Goal: Information Seeking & Learning: Check status

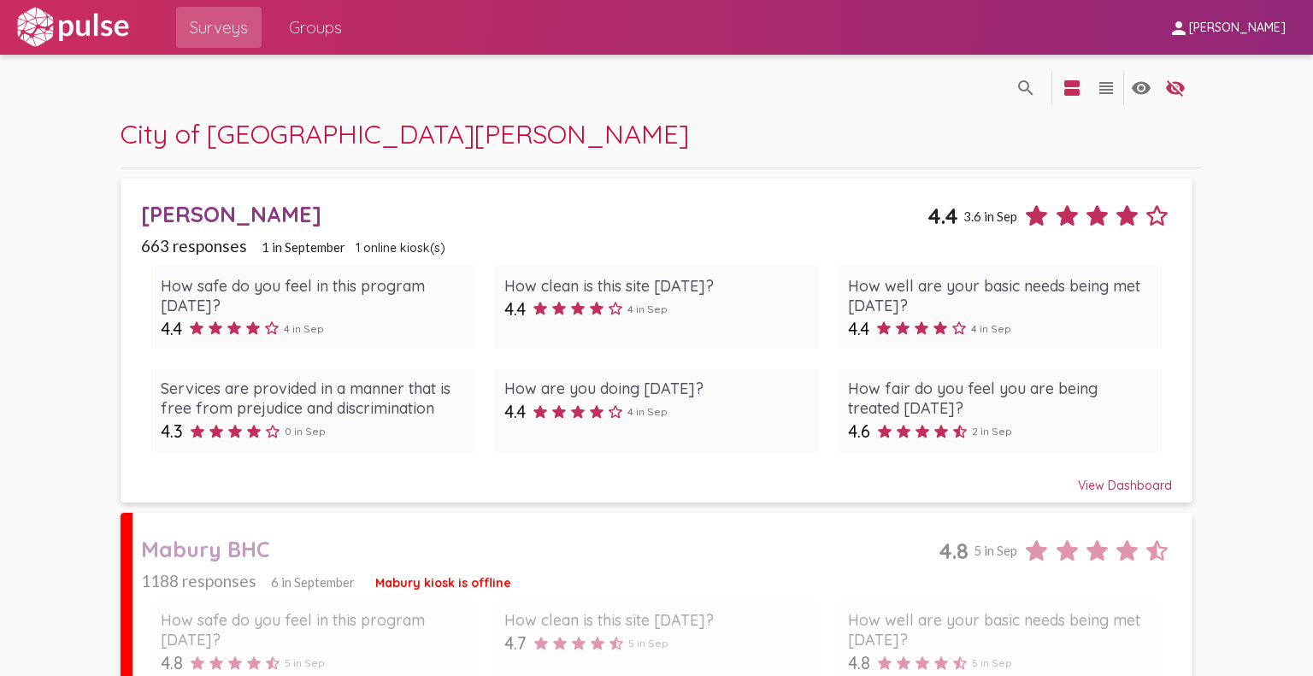
click at [1127, 474] on div "View Dashboard" at bounding box center [656, 478] width 1031 height 31
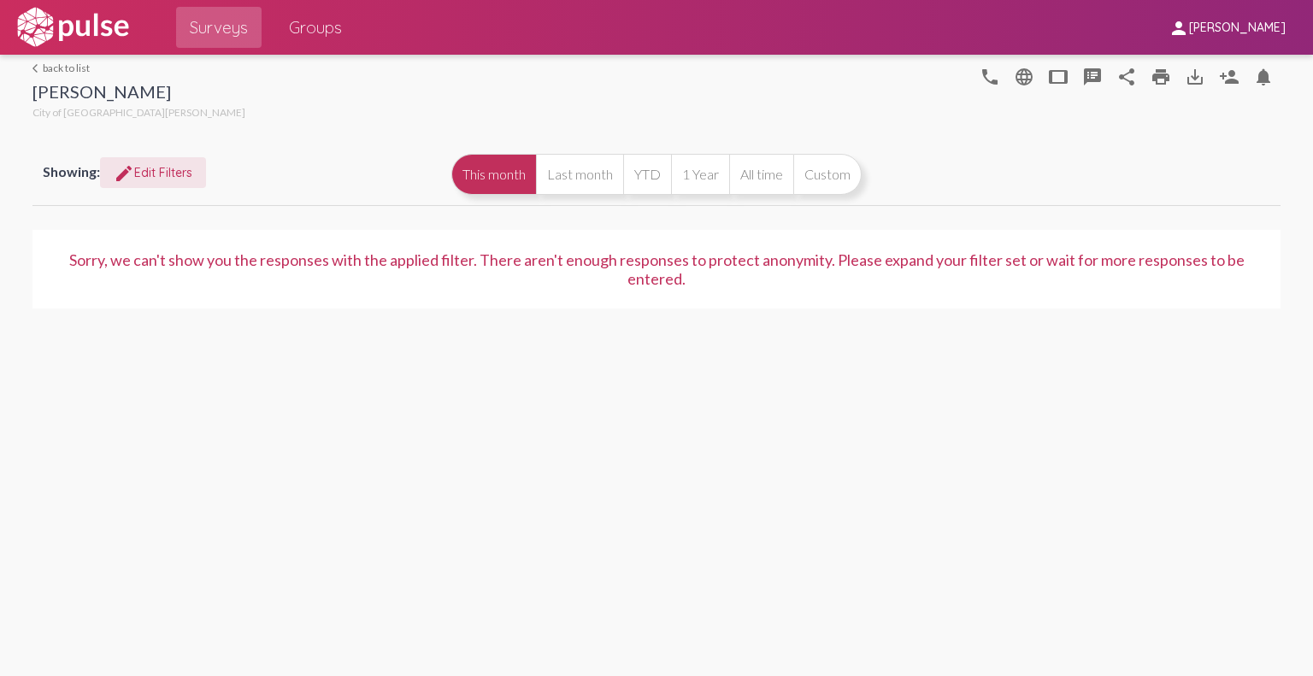
click at [133, 167] on mat-icon "edit" at bounding box center [124, 173] width 21 height 21
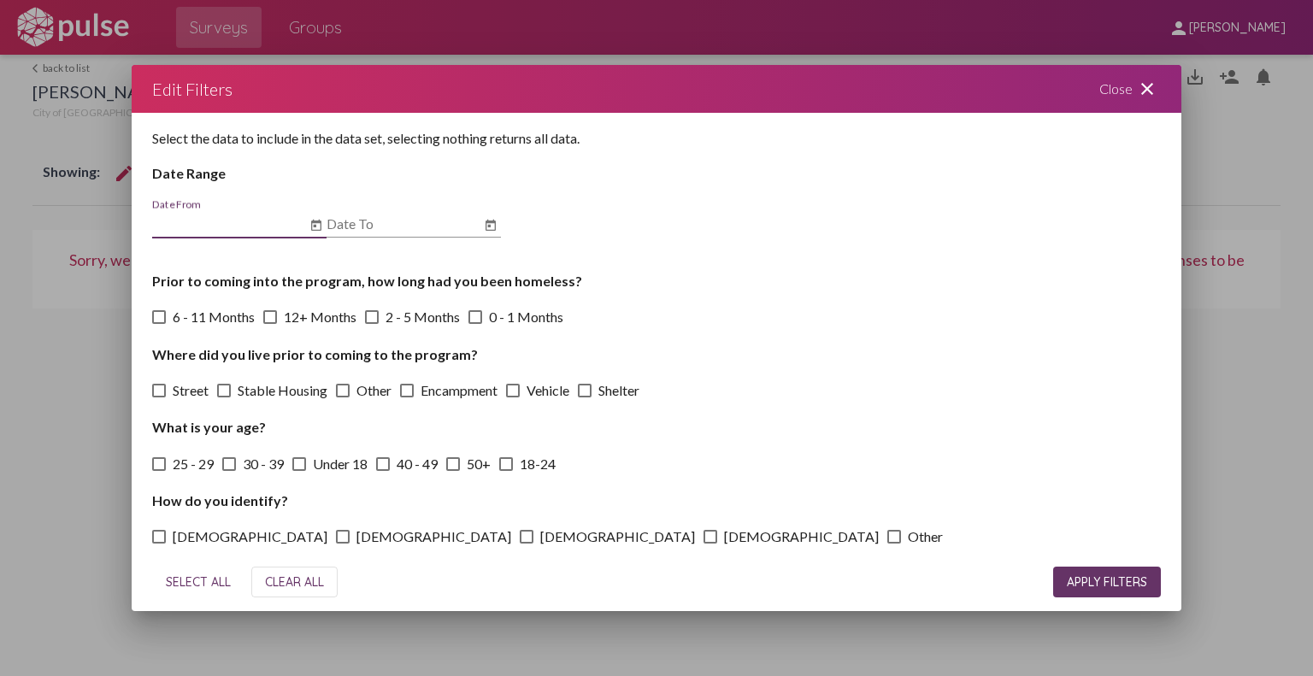
click at [317, 225] on icon "Open calendar" at bounding box center [316, 225] width 14 height 21
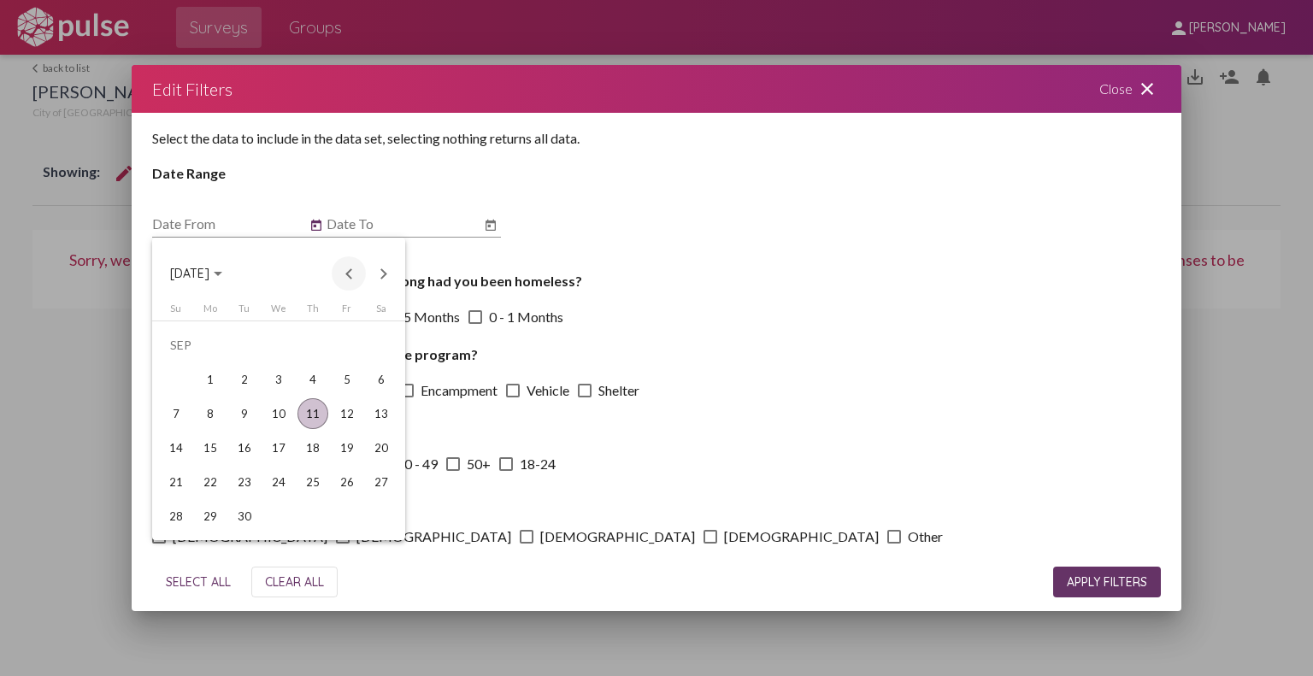
click at [342, 277] on button "Previous month" at bounding box center [349, 273] width 34 height 34
click at [180, 372] on div "1" at bounding box center [176, 379] width 31 height 31
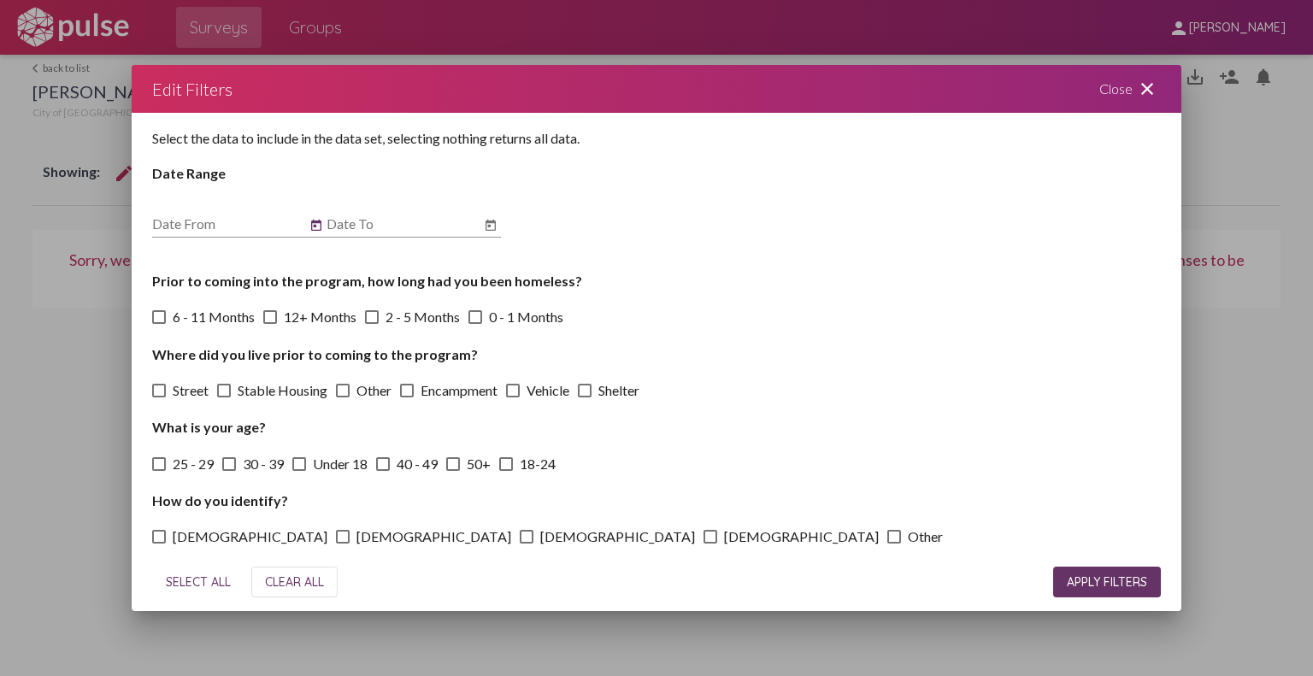
type input "6/1/2025"
click at [484, 234] on icon "Open calendar" at bounding box center [491, 225] width 14 height 21
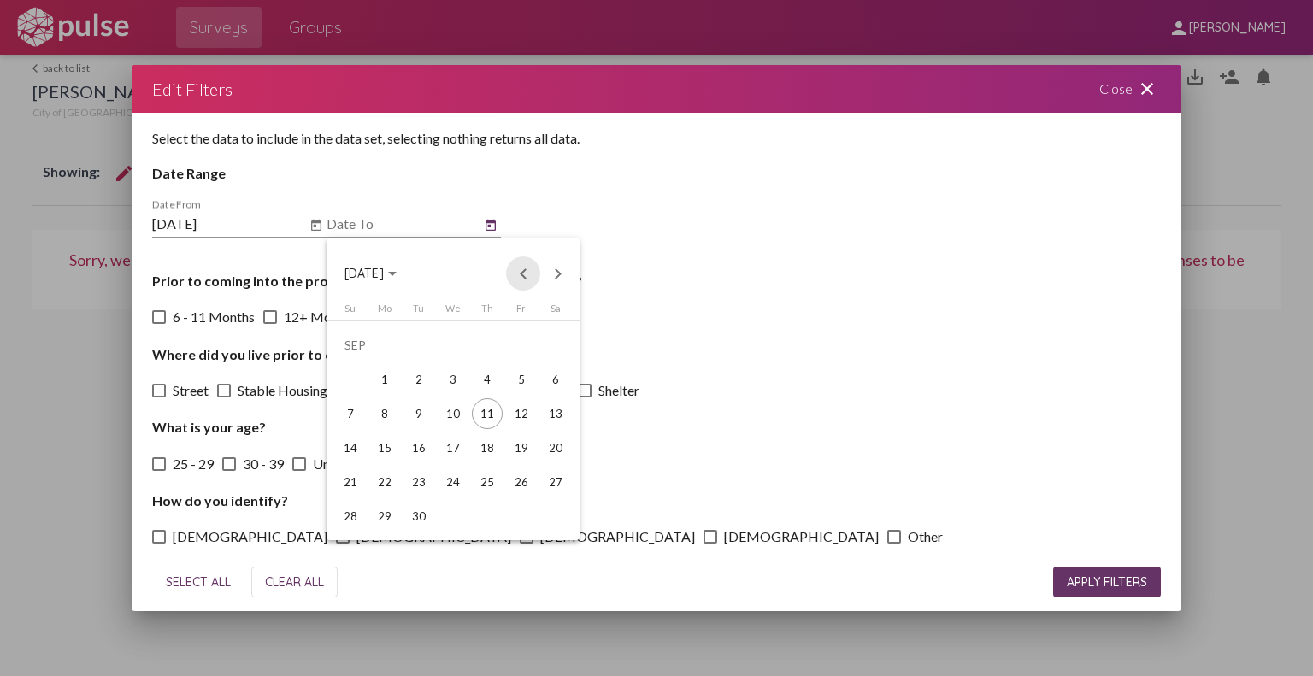
click at [518, 278] on button "Previous month" at bounding box center [523, 273] width 34 height 34
click at [353, 510] on div "31" at bounding box center [350, 516] width 31 height 31
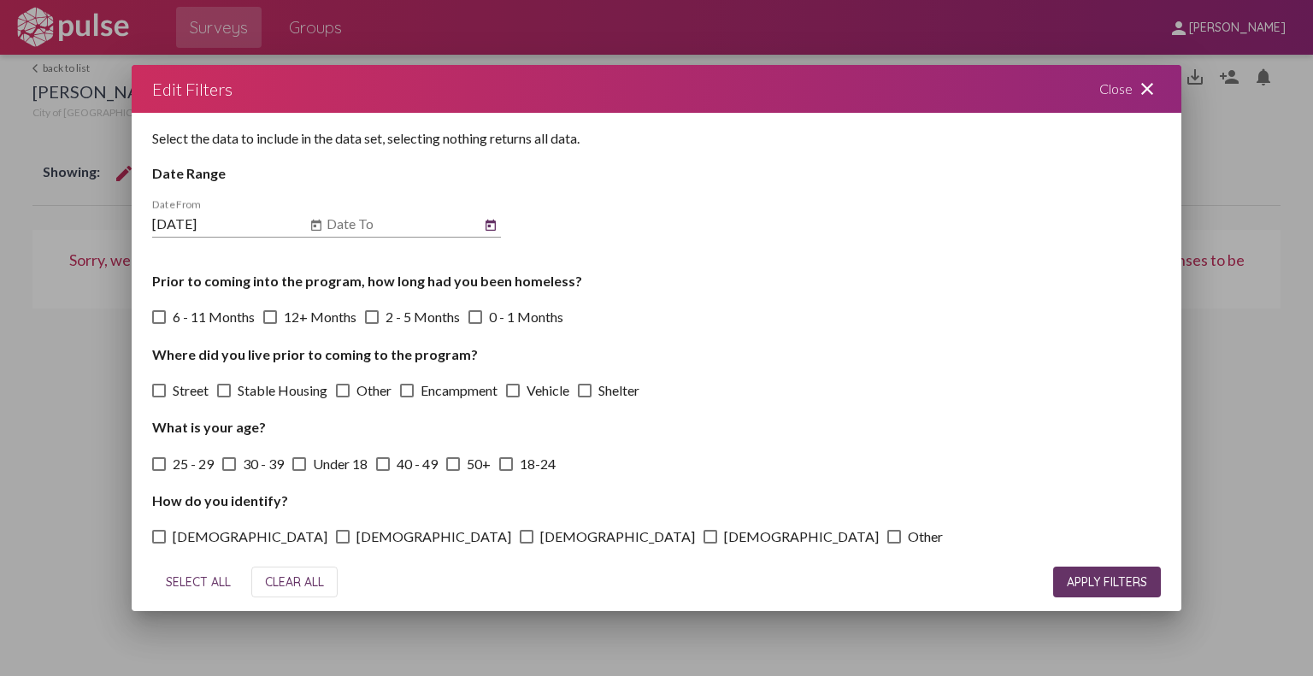
type input "8/31/2025"
click at [1070, 578] on span "APPLY FILTERS" at bounding box center [1107, 582] width 80 height 15
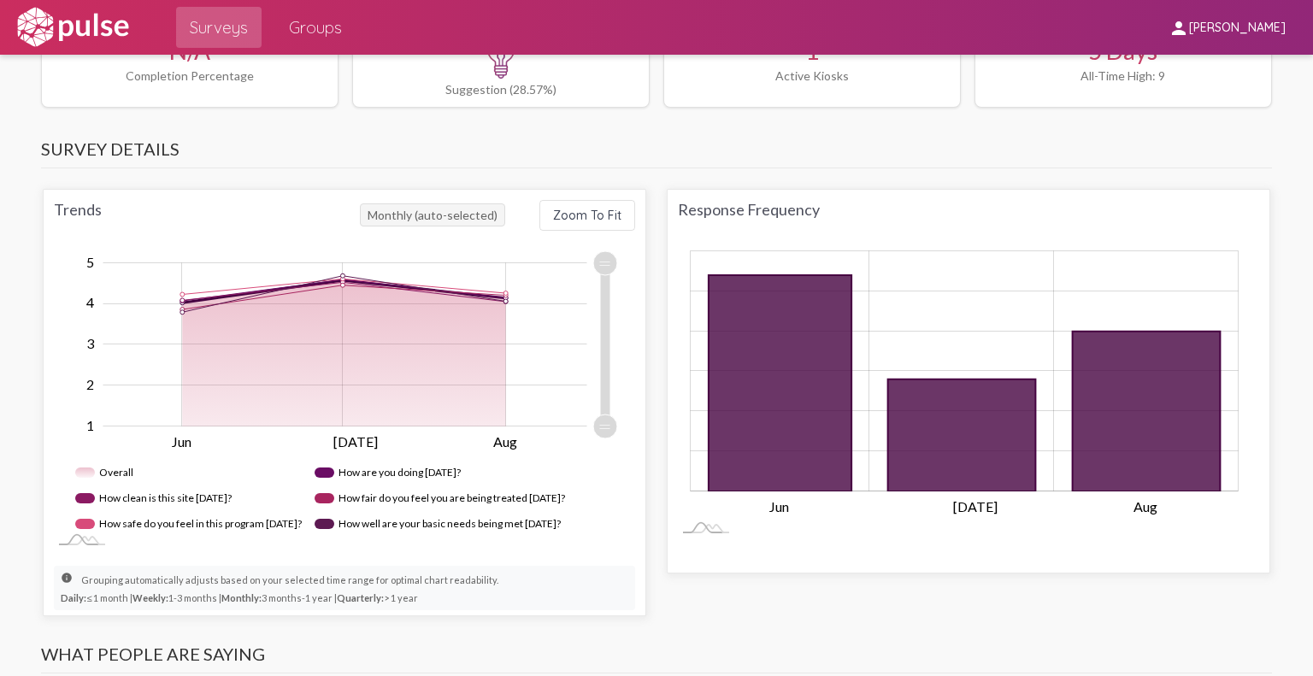
scroll to position [967, 0]
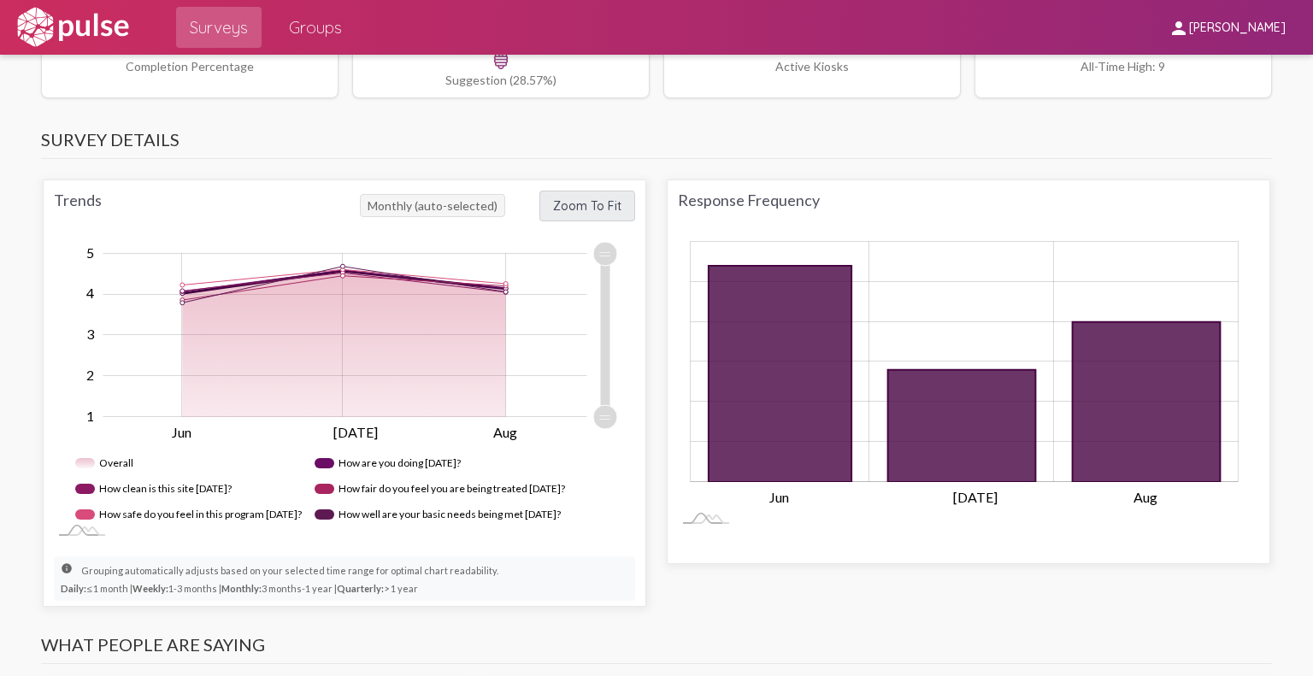
click at [581, 207] on span "Zoom To Fit" at bounding box center [587, 205] width 68 height 15
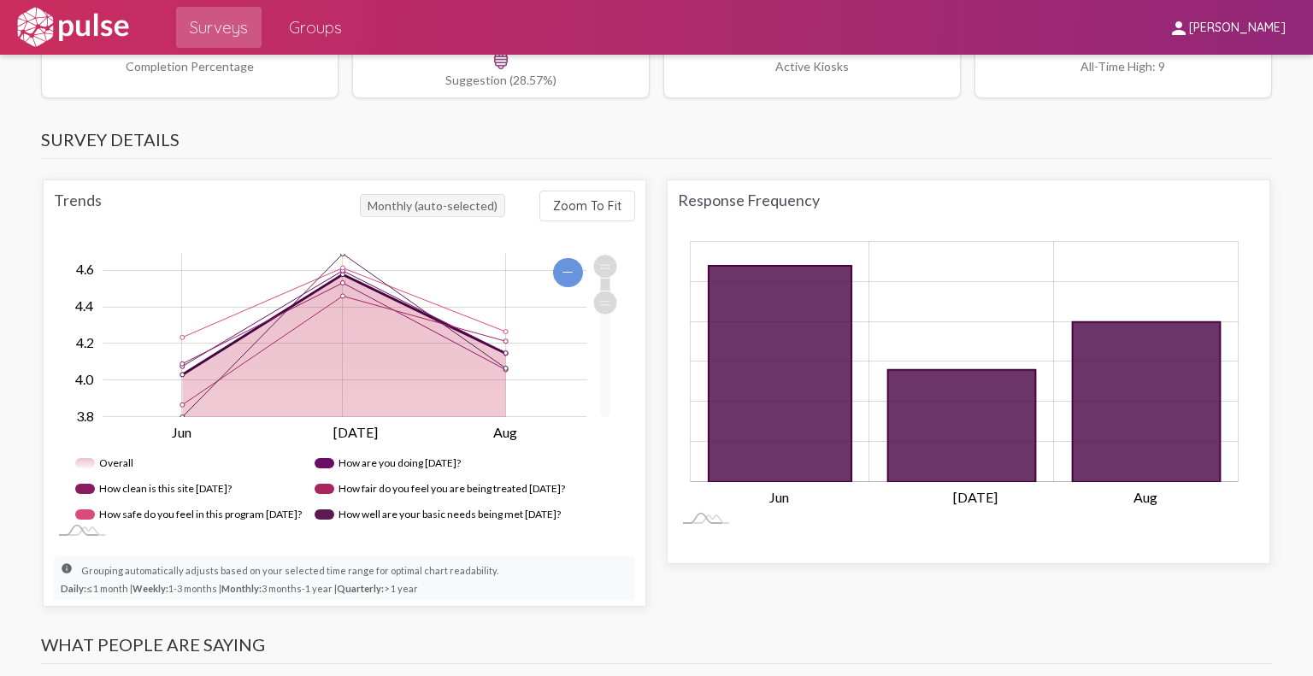
click at [404, 206] on span "Monthly (auto-selected)" at bounding box center [432, 205] width 145 height 23
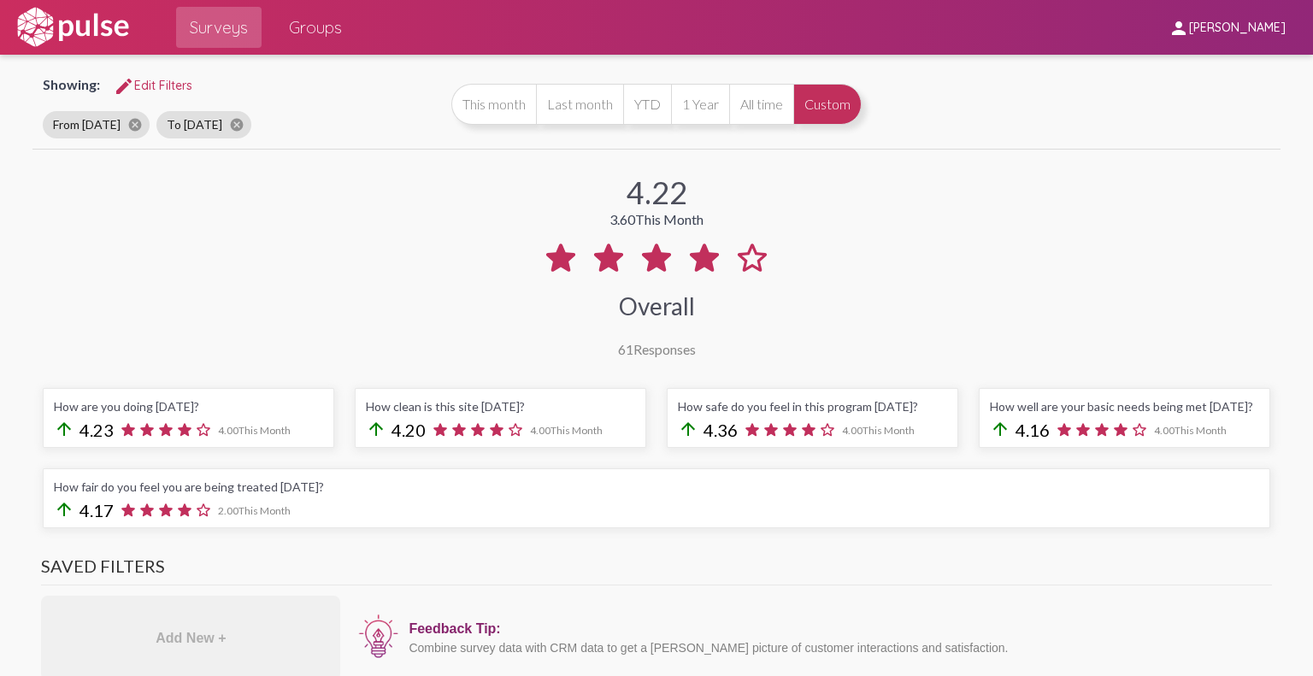
scroll to position [0, 0]
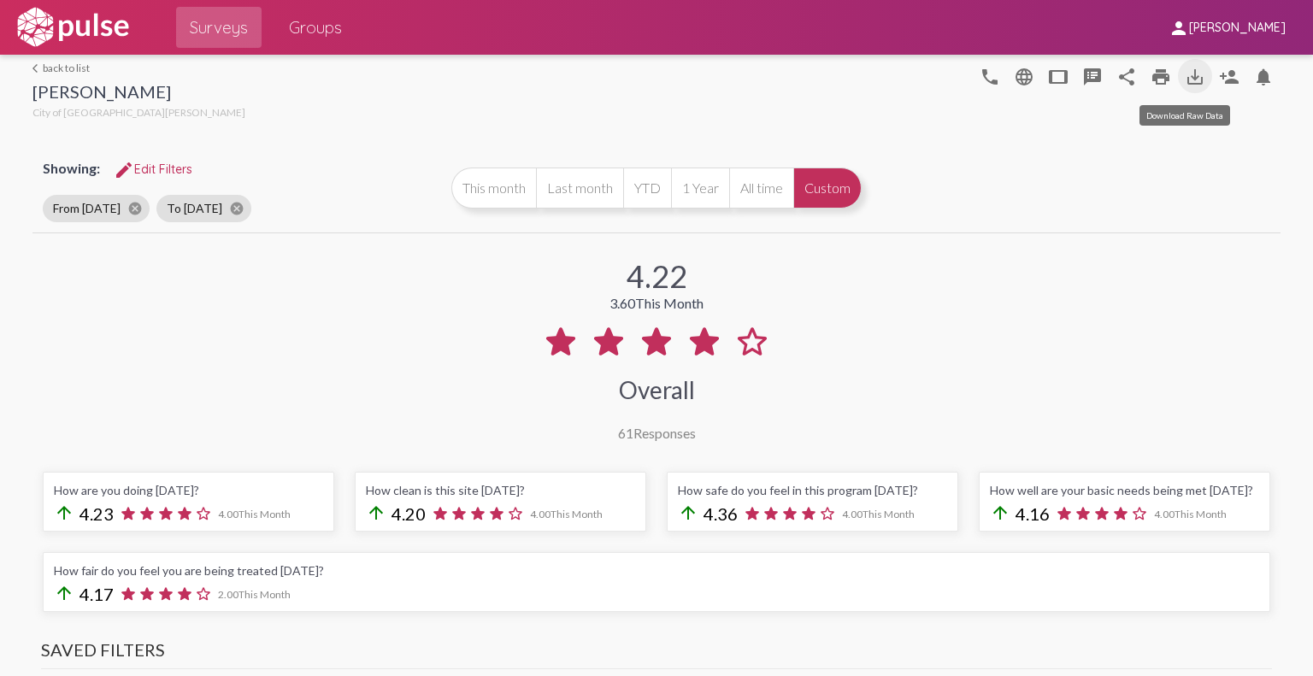
click at [1185, 86] on mat-icon "save_alt" at bounding box center [1195, 77] width 21 height 21
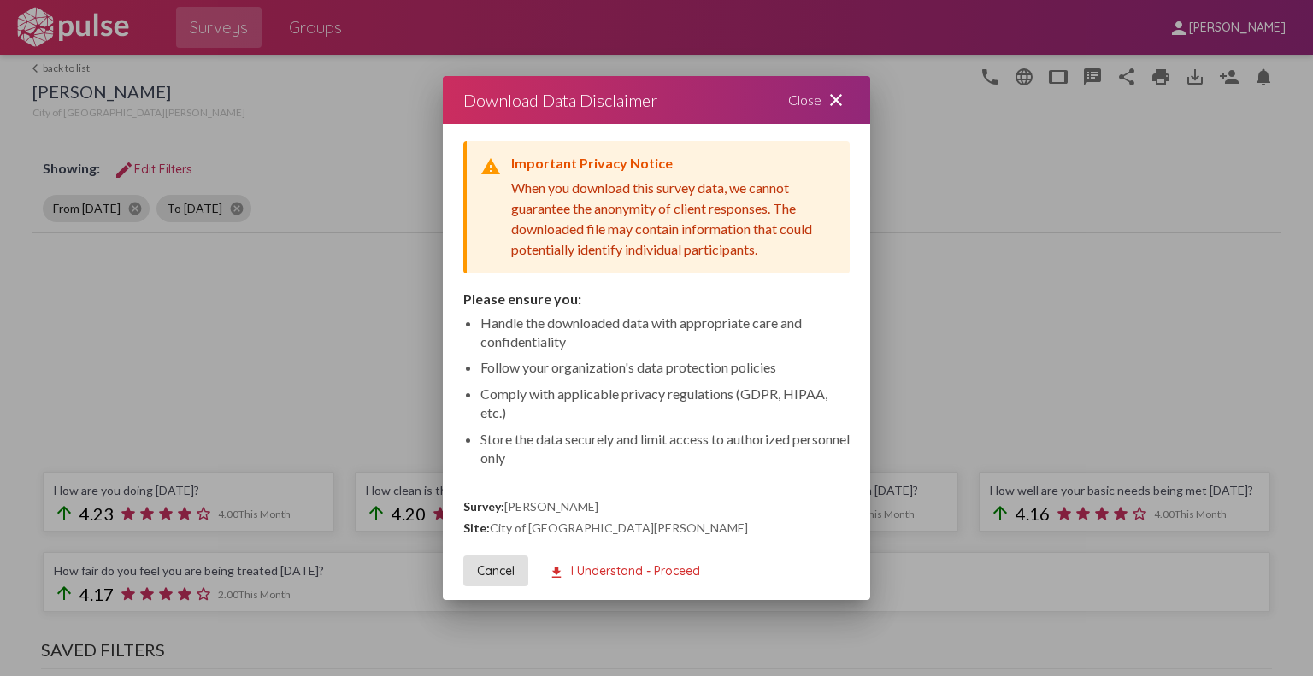
click at [826, 92] on mat-icon "close" at bounding box center [836, 100] width 21 height 21
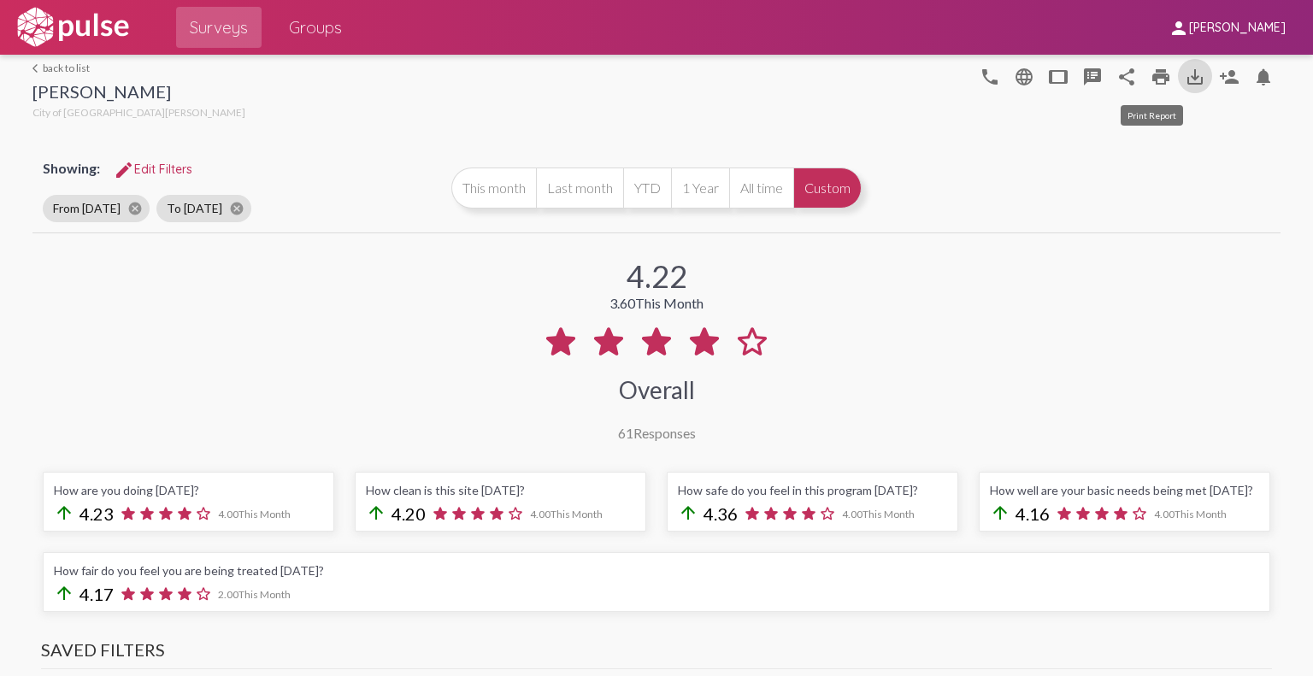
click at [1151, 74] on mat-icon "print" at bounding box center [1161, 77] width 21 height 21
click at [51, 74] on div "arrow_back_ios back to list Felipe BHC City of San José" at bounding box center [138, 93] width 213 height 62
click at [48, 63] on link "arrow_back_ios back to list" at bounding box center [138, 68] width 213 height 13
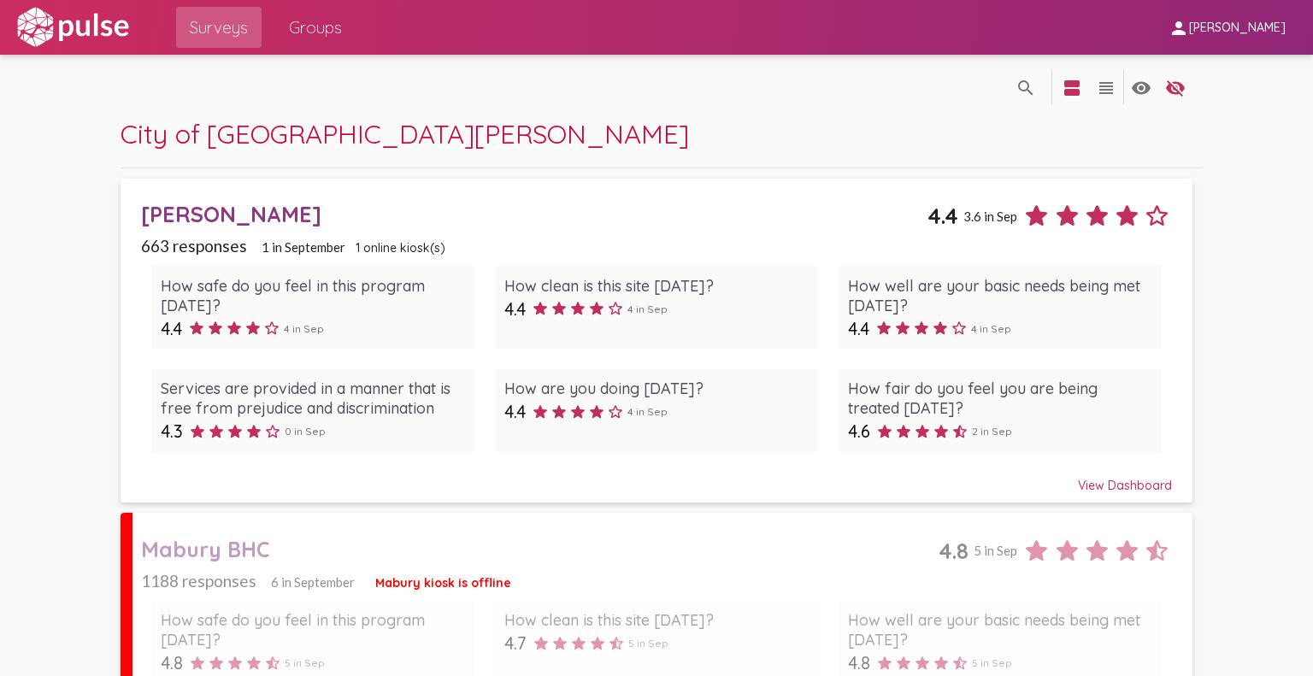
scroll to position [171, 0]
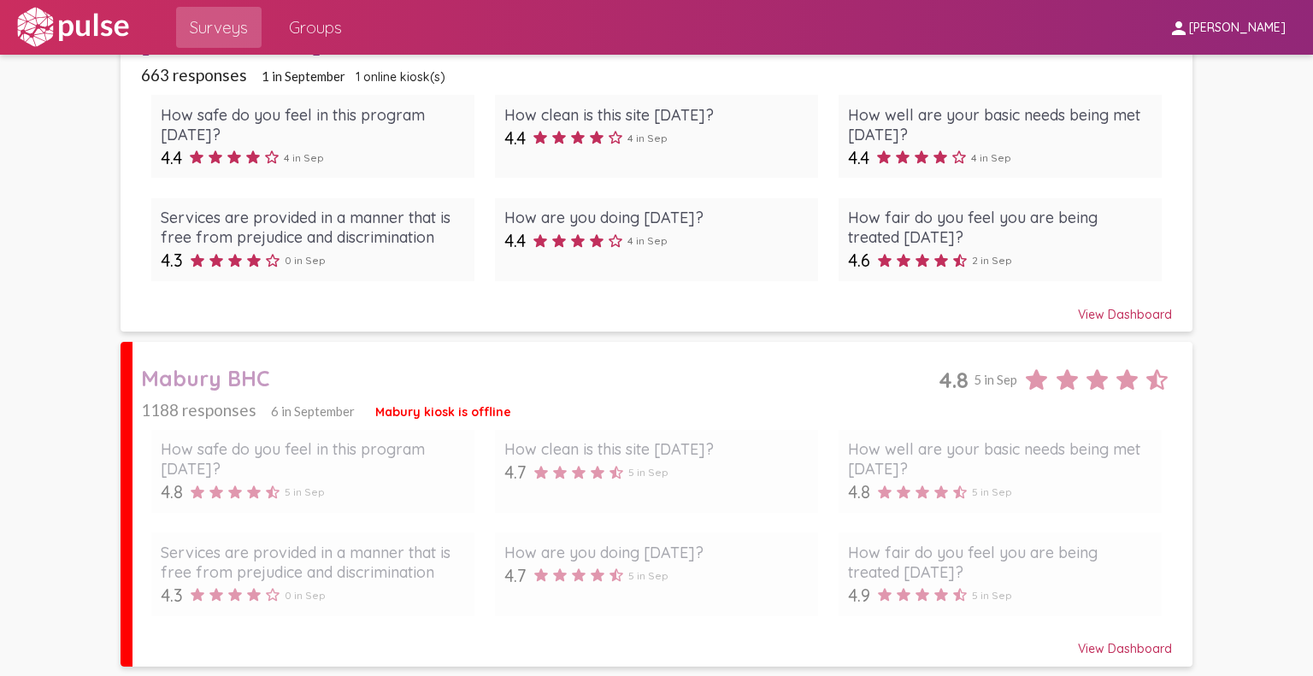
click at [728, 381] on div "Mabury BHC" at bounding box center [540, 378] width 798 height 27
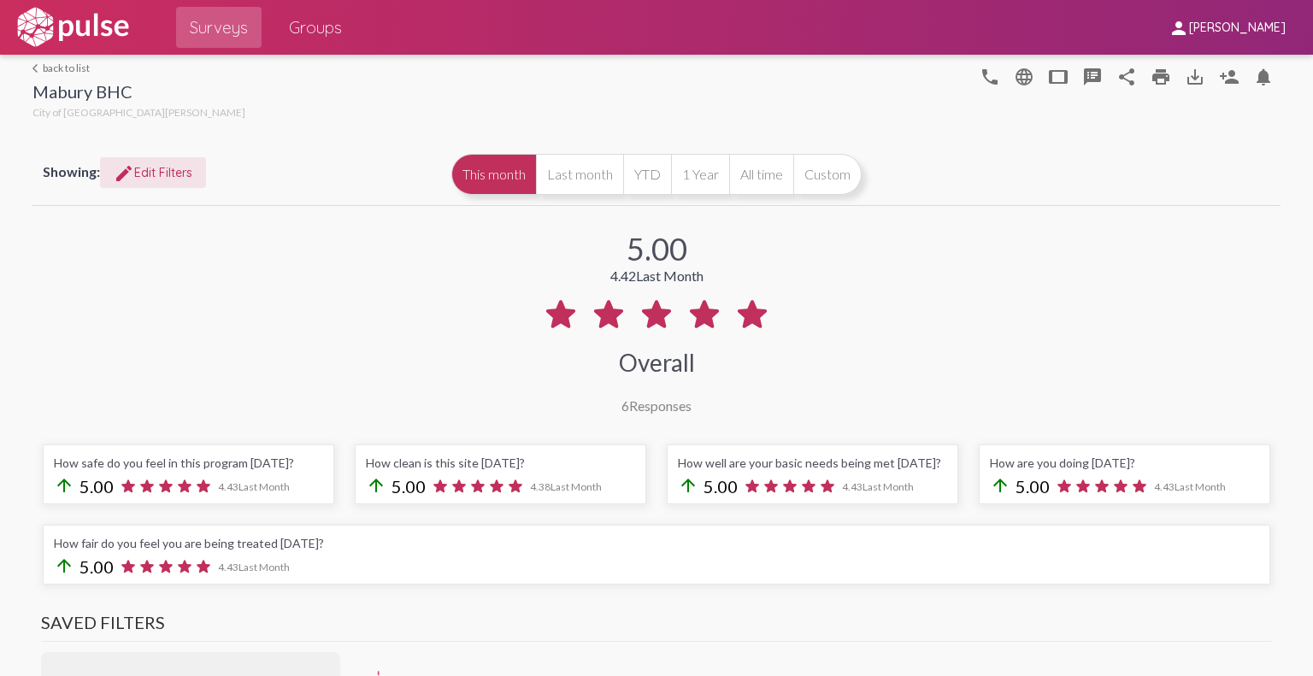
click at [160, 171] on span "edit Edit Filters" at bounding box center [153, 172] width 79 height 15
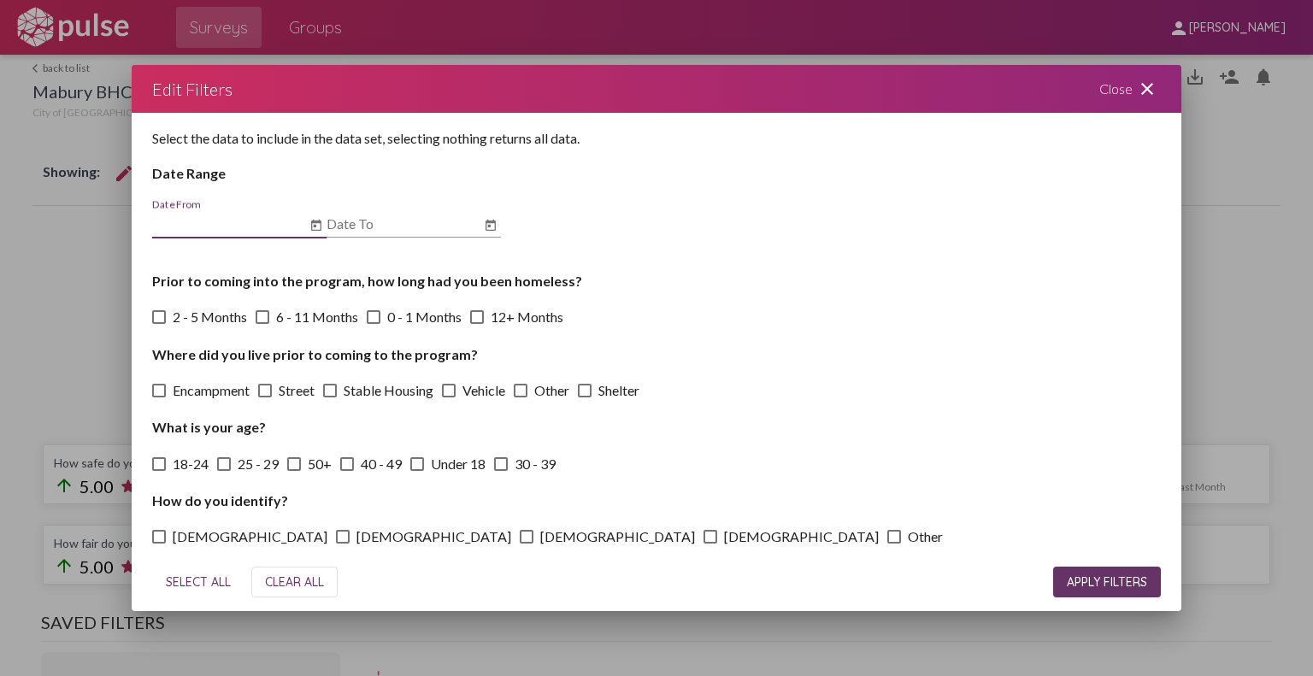
click at [315, 227] on icon "Open calendar" at bounding box center [316, 225] width 10 height 11
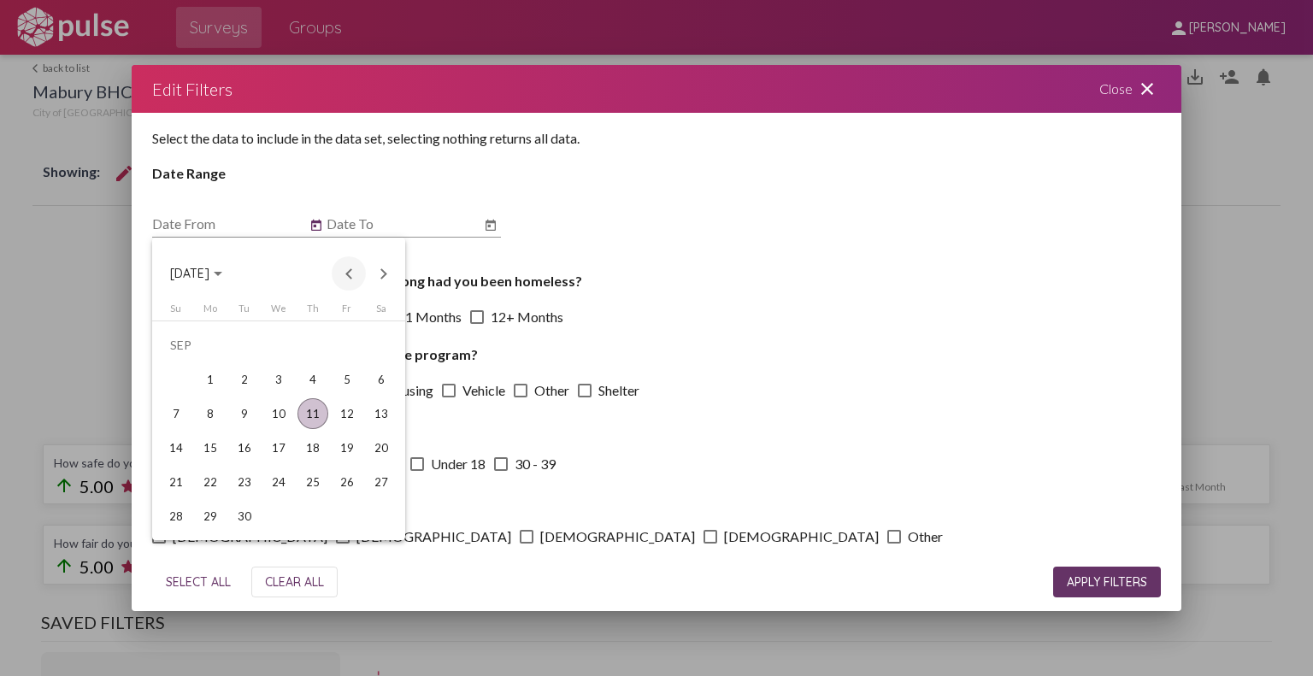
click at [354, 277] on button "Previous month" at bounding box center [349, 273] width 34 height 34
click at [182, 378] on div "1" at bounding box center [176, 379] width 31 height 31
type input "6/1/2025"
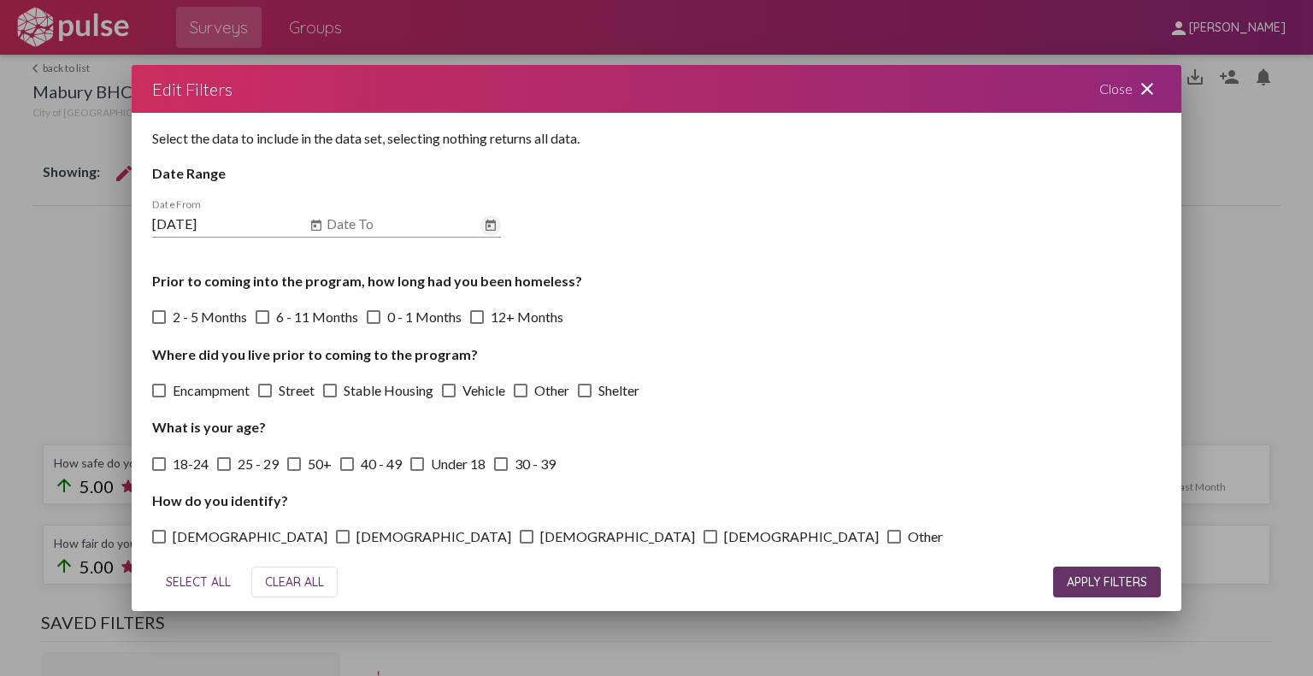
click at [489, 227] on icon "Open calendar" at bounding box center [491, 225] width 10 height 11
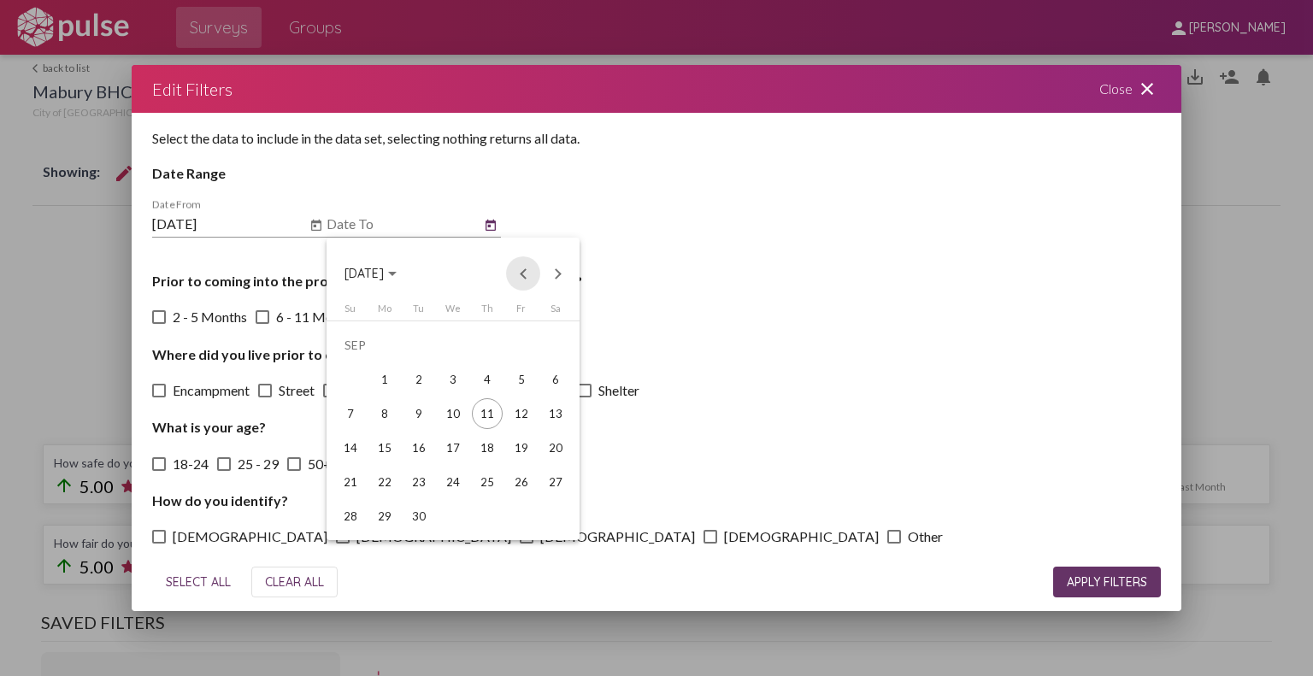
click at [530, 280] on button "Previous month" at bounding box center [523, 273] width 34 height 34
click at [339, 514] on div "31" at bounding box center [350, 516] width 31 height 31
type input "8/31/2025"
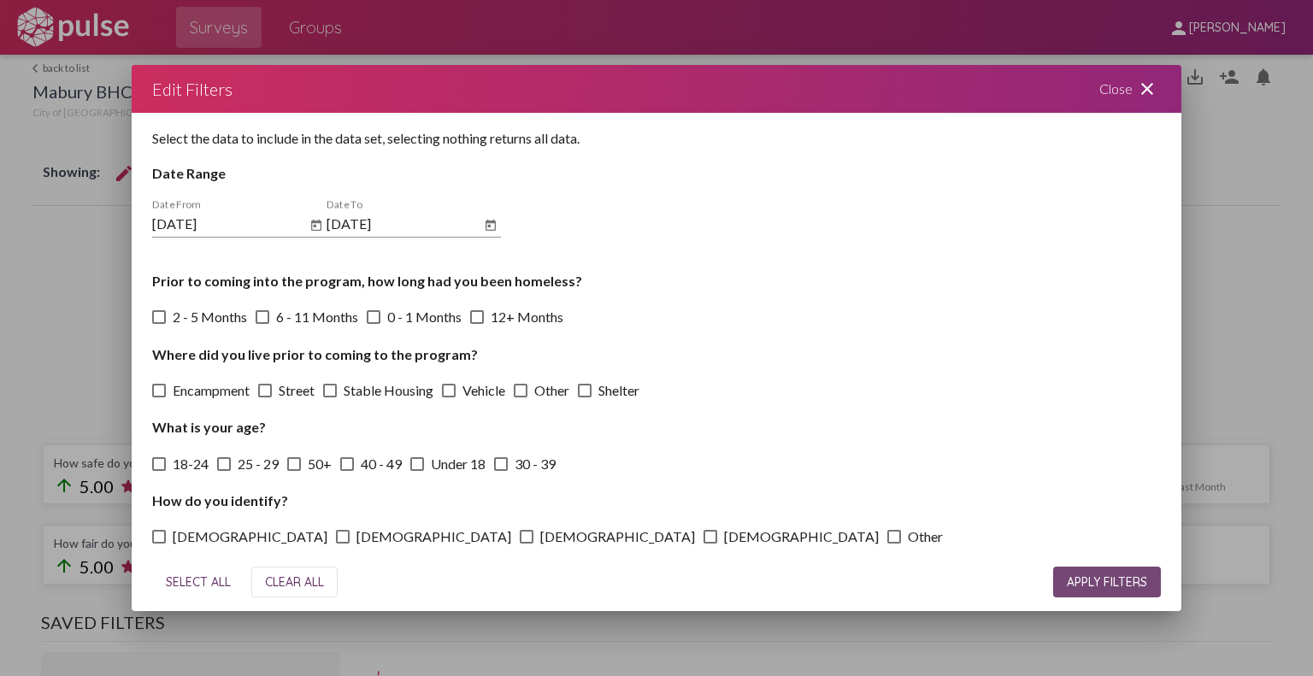
click at [1101, 580] on span "APPLY FILTERS" at bounding box center [1107, 582] width 80 height 15
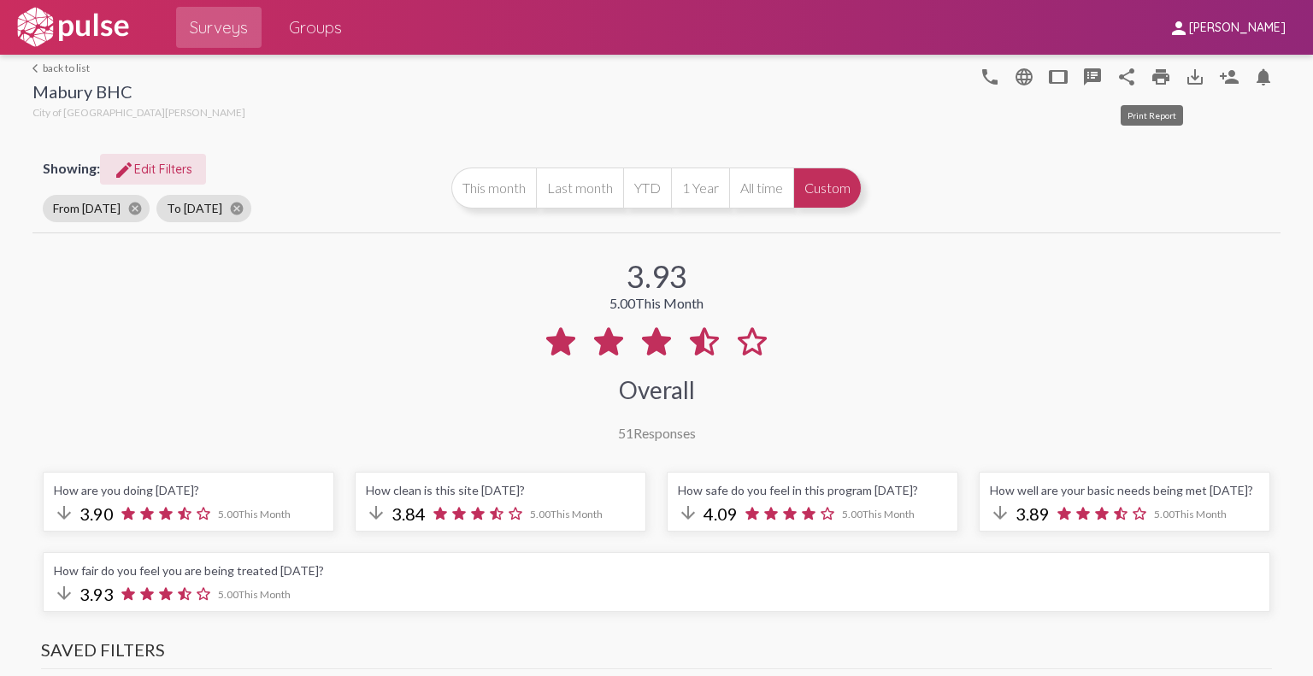
click at [1151, 71] on mat-icon "print" at bounding box center [1161, 77] width 21 height 21
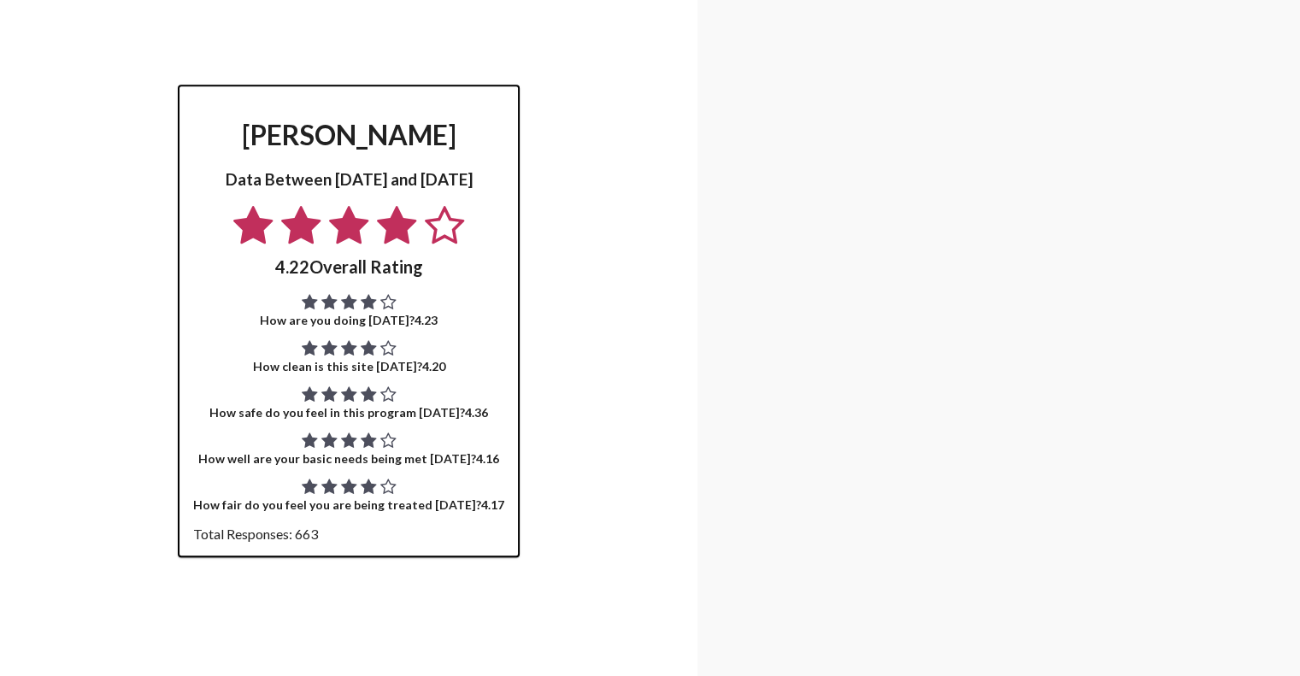
scroll to position [978, 0]
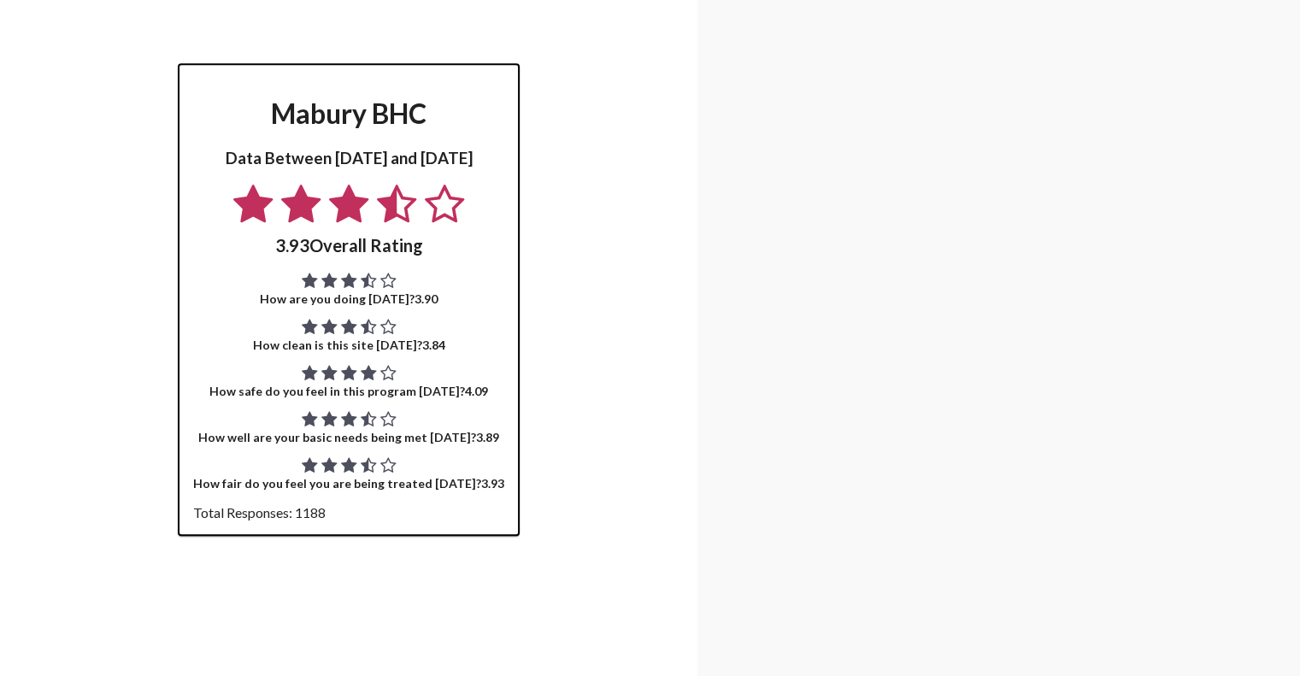
scroll to position [1000, 0]
